Goal: Check status: Check status

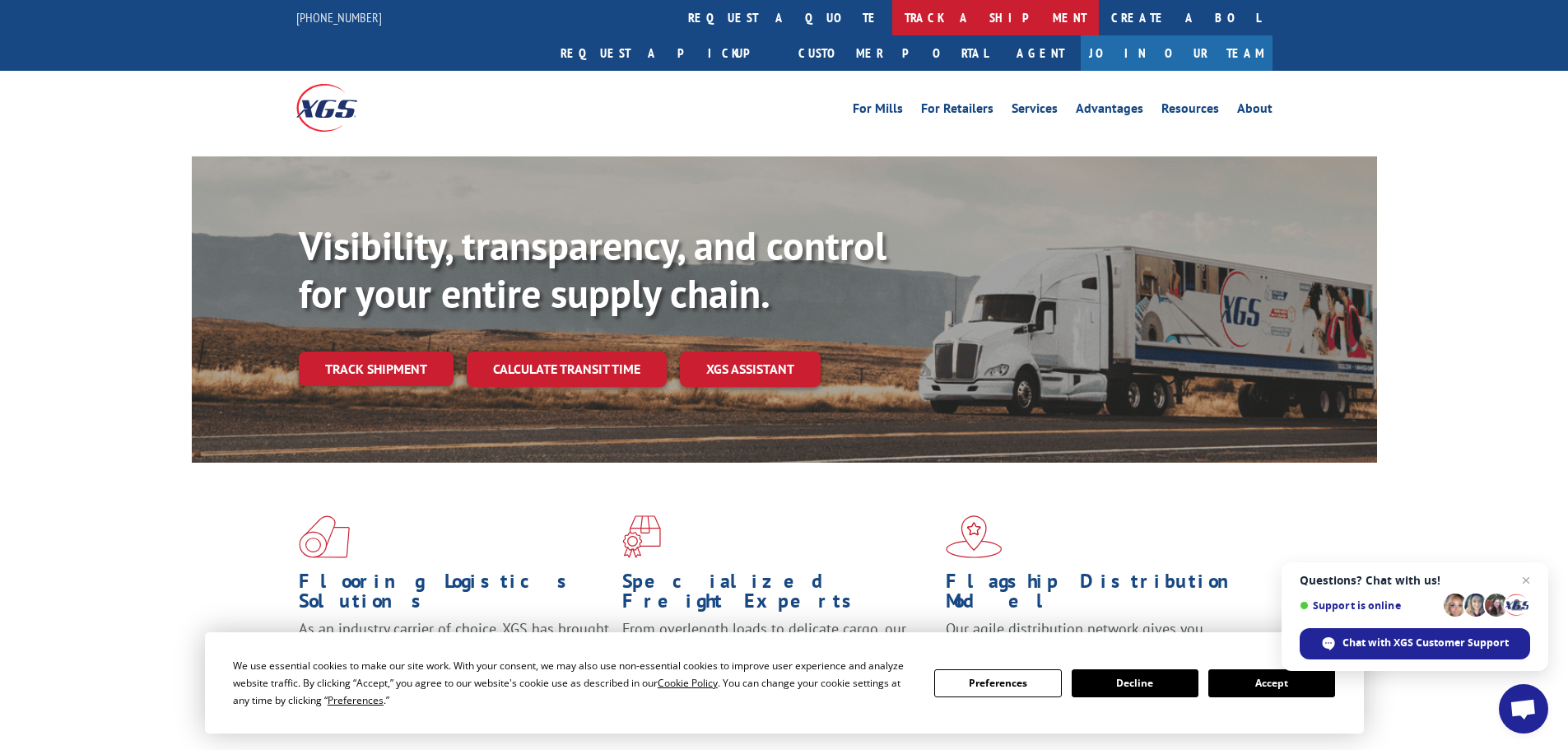
drag, startPoint x: 0, startPoint y: 0, endPoint x: 741, endPoint y: 13, distance: 741.1
click at [892, 13] on link "track a shipment" at bounding box center [995, 18] width 207 height 35
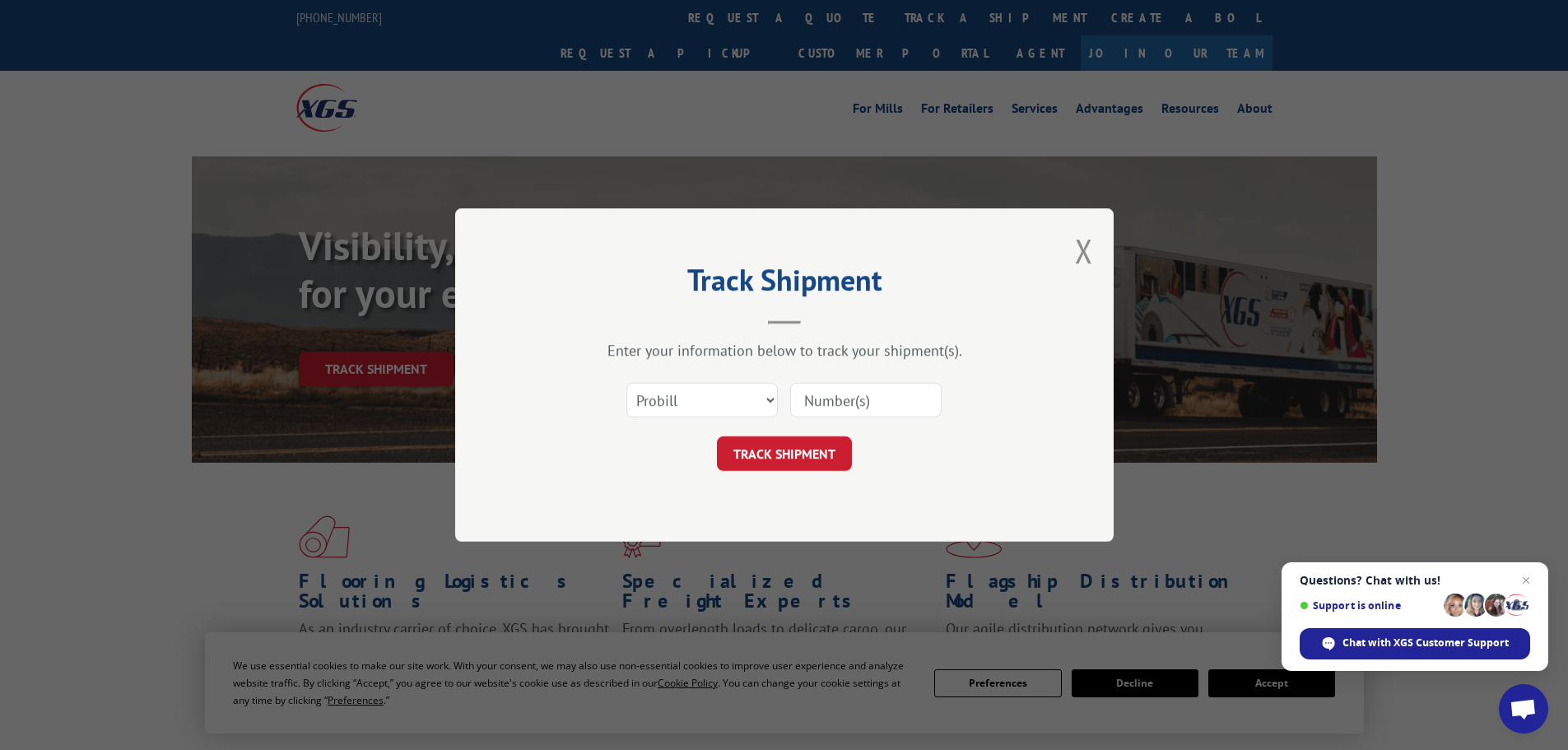
click at [876, 396] on input at bounding box center [866, 400] width 152 height 34
paste input "85480"
type input "85480"
click at [773, 456] on button "TRACK SHIPMENT" at bounding box center [784, 453] width 135 height 34
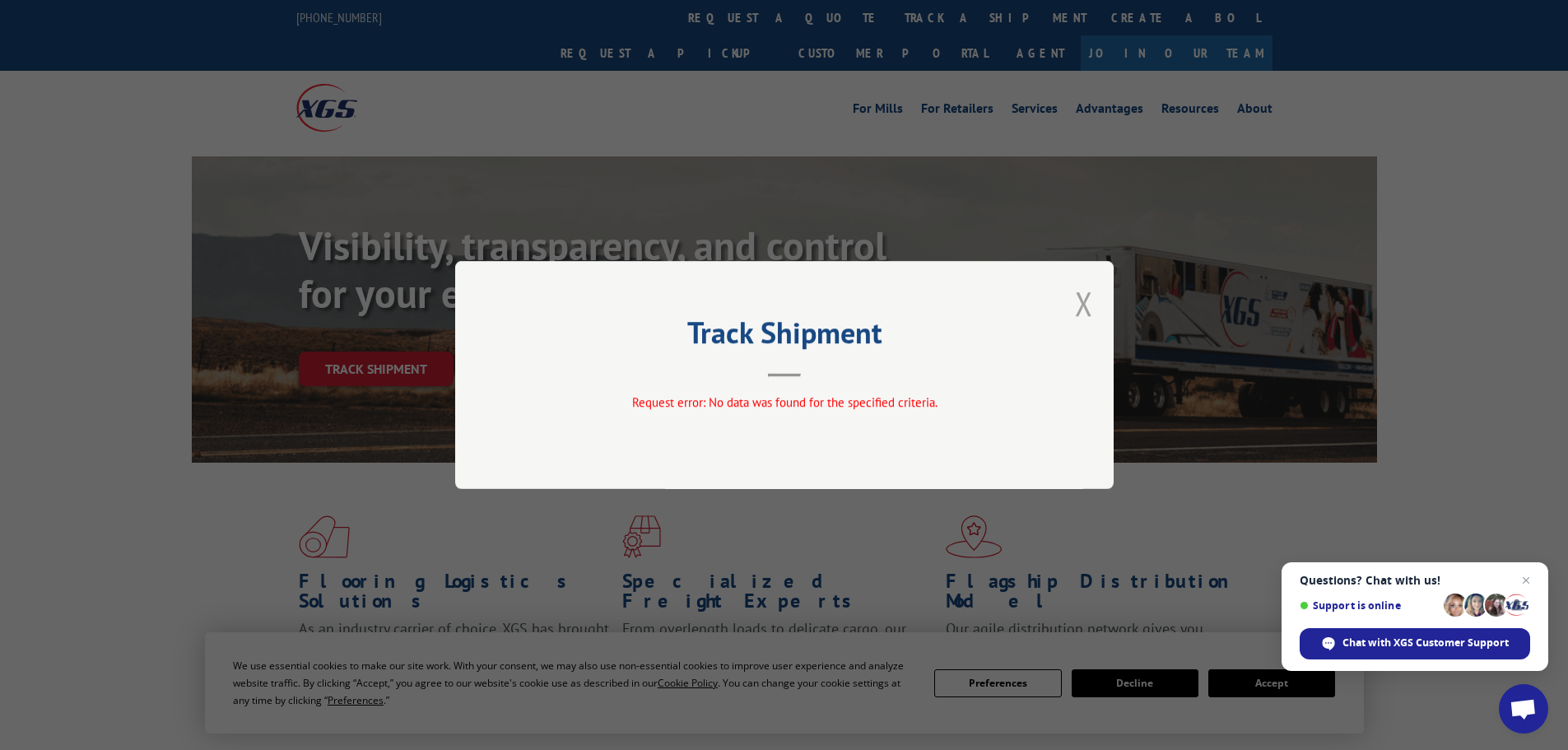
click at [1085, 309] on button "Close modal" at bounding box center [1084, 303] width 18 height 43
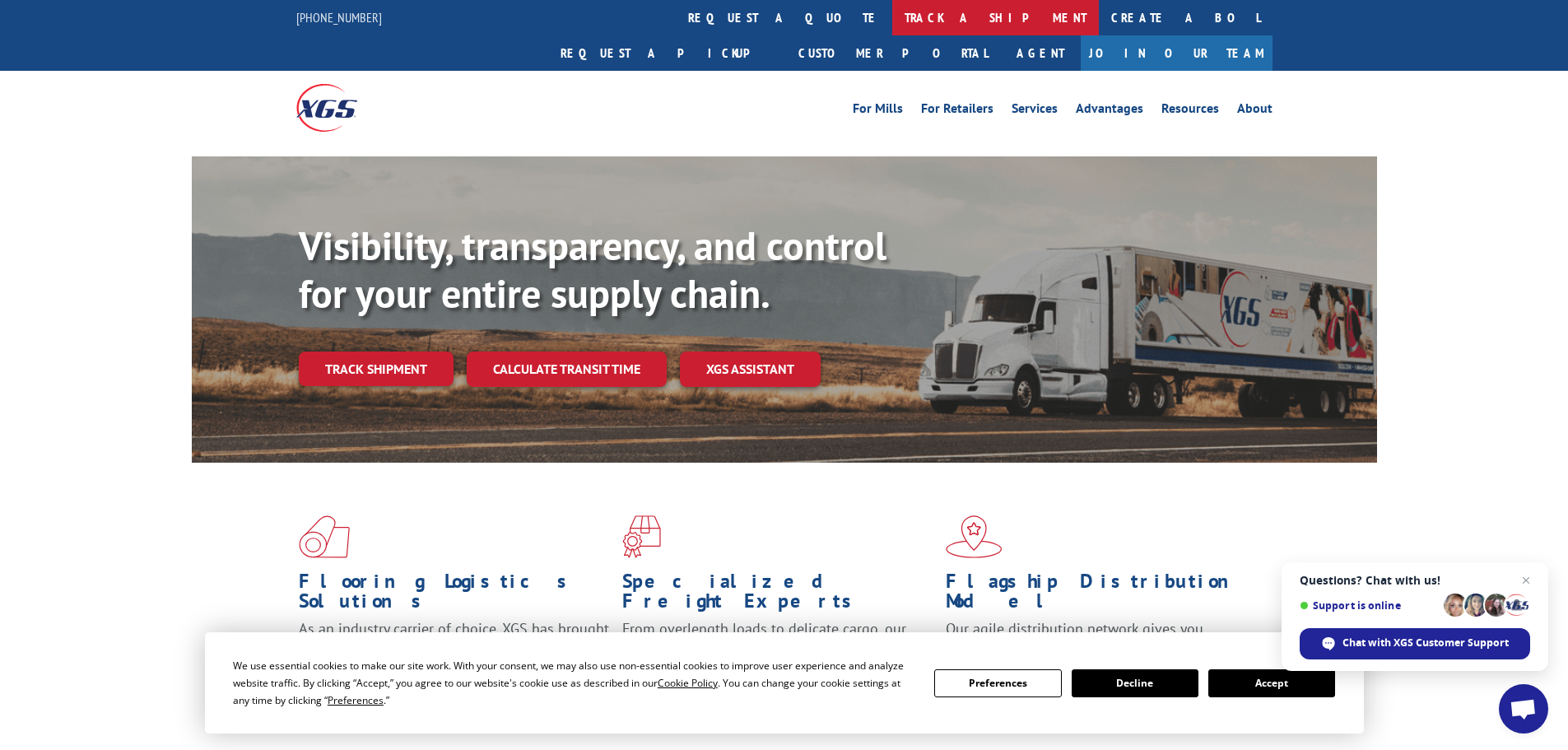
click at [892, 18] on link "track a shipment" at bounding box center [995, 18] width 207 height 35
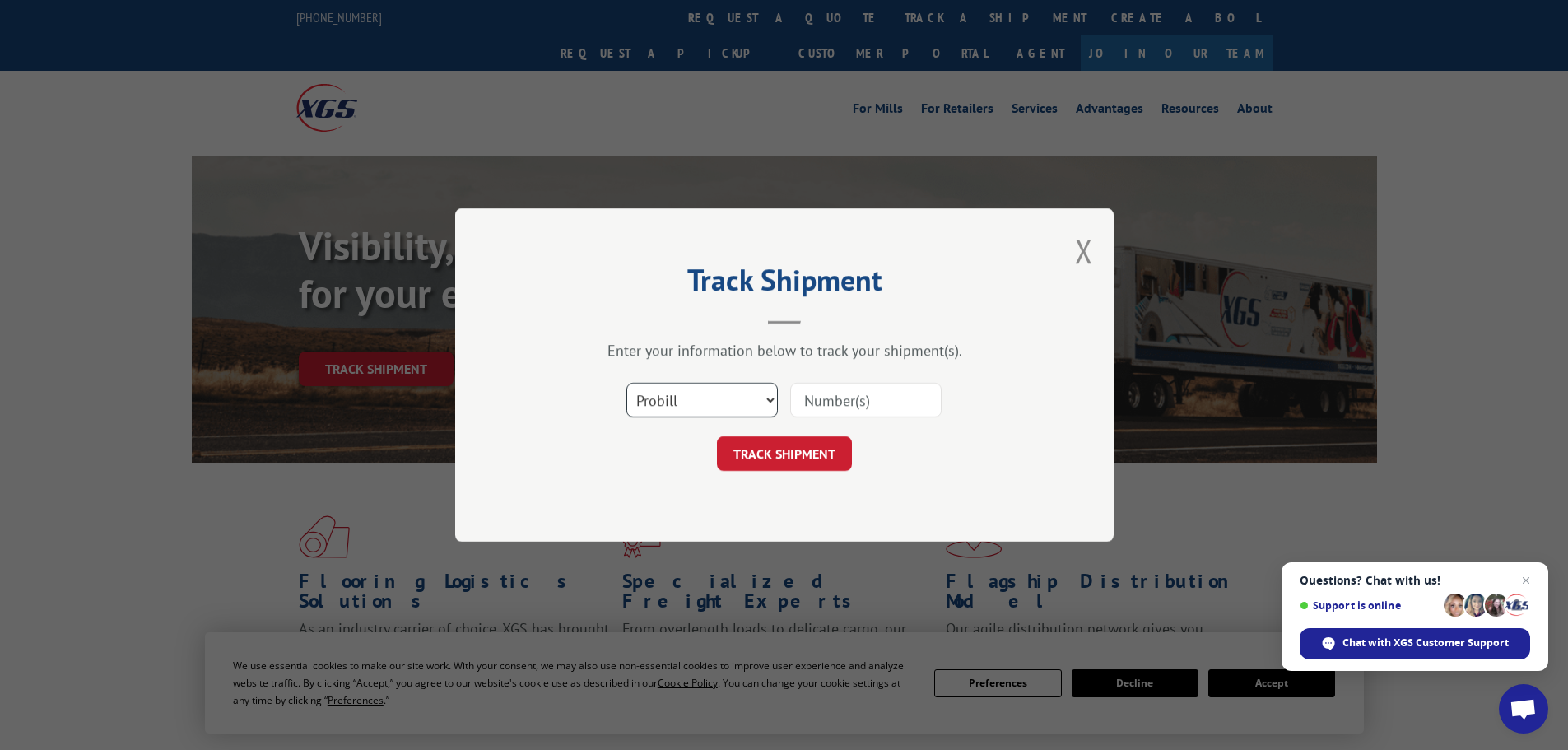
click at [688, 401] on select "Select category... Probill BOL PO" at bounding box center [702, 400] width 152 height 34
select select "bol"
click at [626, 383] on select "Select category... Probill BOL PO" at bounding box center [702, 400] width 152 height 34
click at [869, 397] on input at bounding box center [866, 400] width 152 height 34
paste input "5562574"
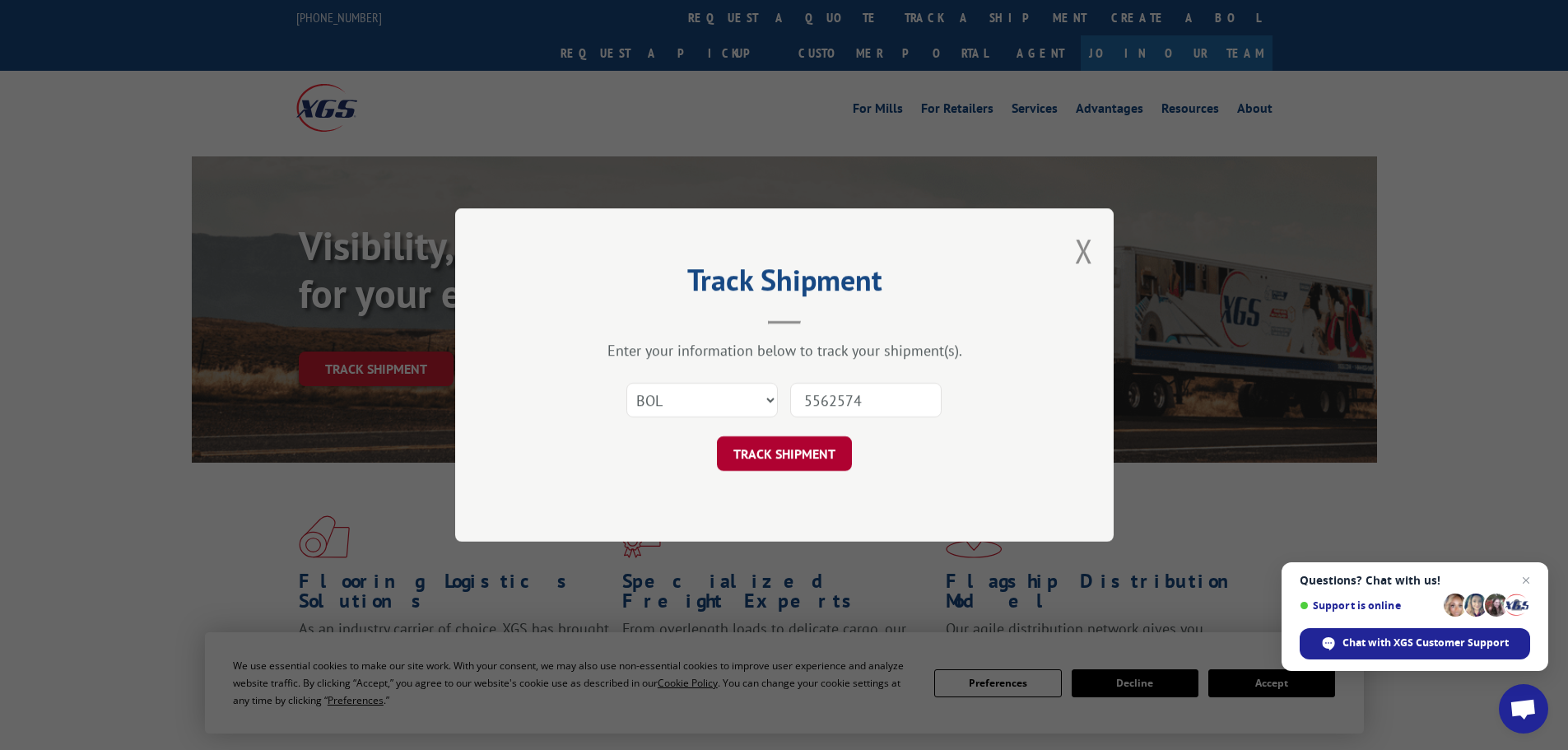
type input "5562574"
click at [805, 458] on button "TRACK SHIPMENT" at bounding box center [784, 453] width 135 height 34
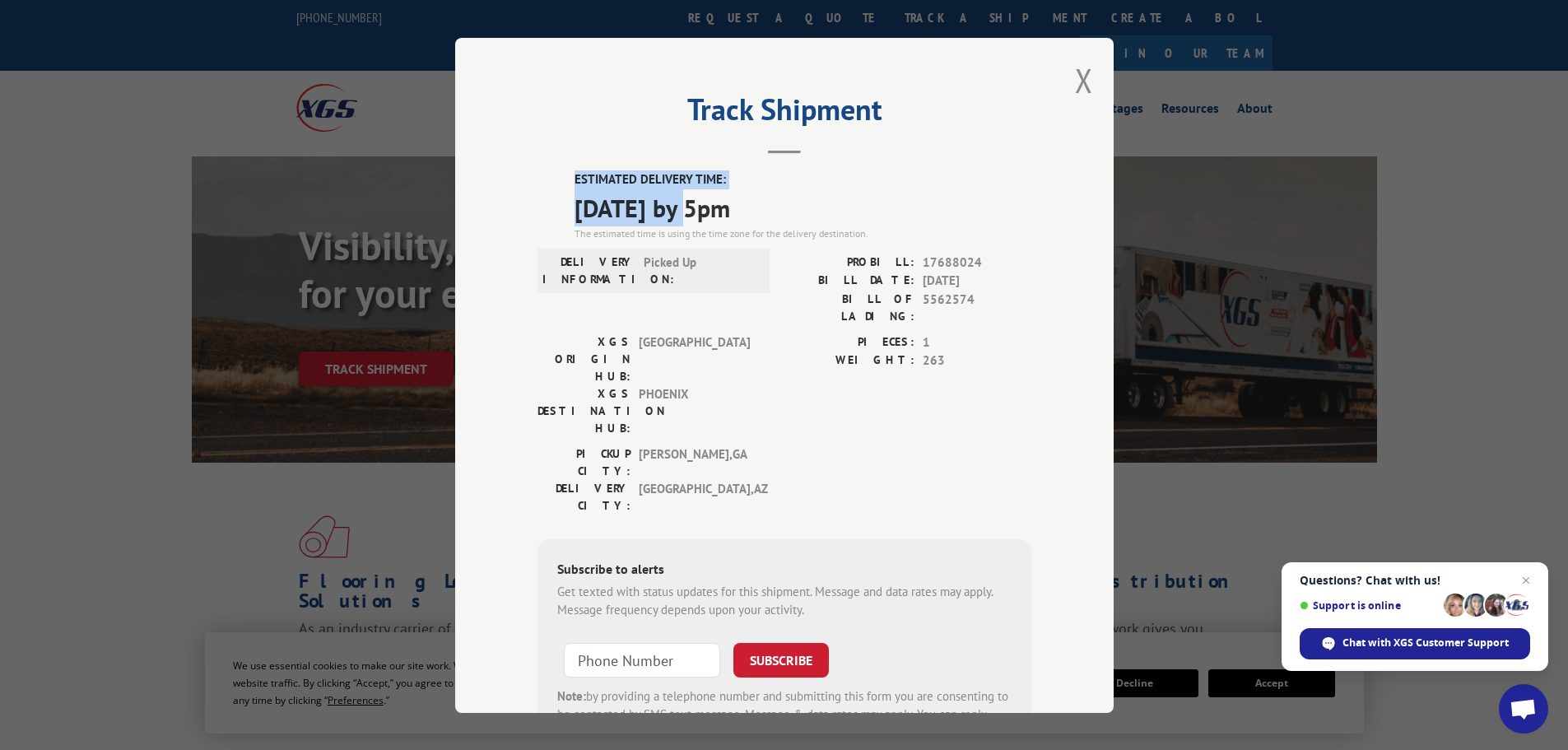
drag, startPoint x: 702, startPoint y: 204, endPoint x: 538, endPoint y: 168, distance: 167.9
click at [538, 168] on div "Track Shipment ESTIMATED DELIVERY TIME: [DATE] by 5pm The estimated time is usi…" at bounding box center [784, 375] width 659 height 675
copy div "ESTIMATED DELIVERY TIME: [DATE]"
